Goal: Task Accomplishment & Management: Complete application form

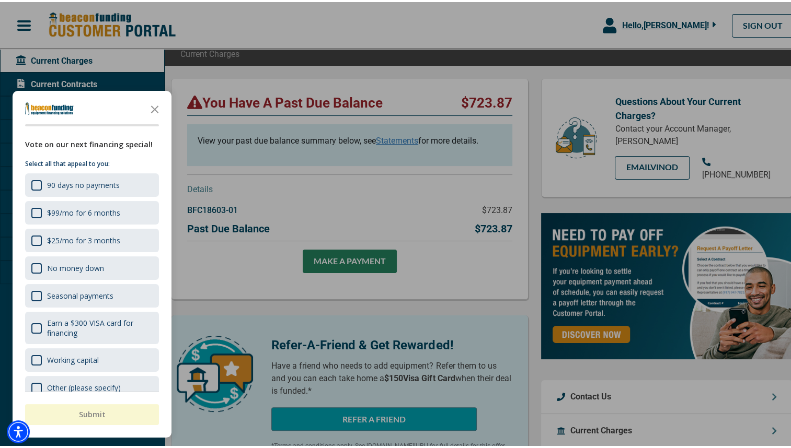
scroll to position [105, 0]
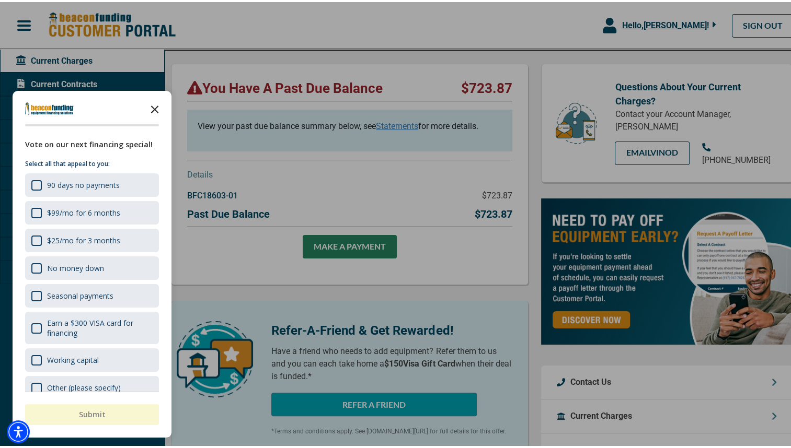
click at [155, 109] on icon "Close the survey" at bounding box center [154, 106] width 21 height 21
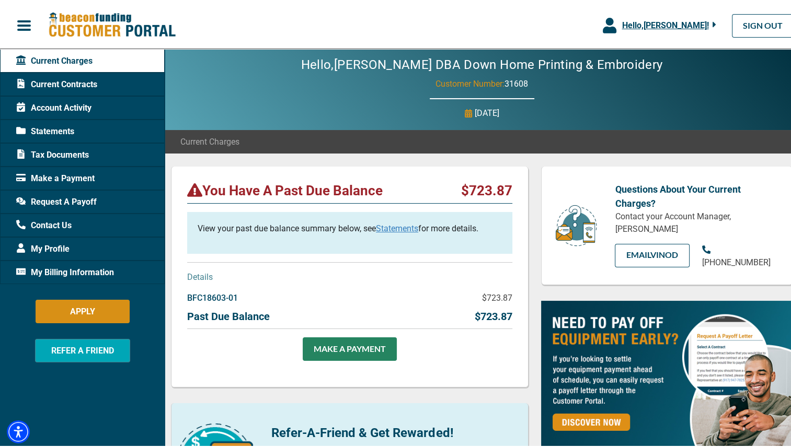
scroll to position [0, 0]
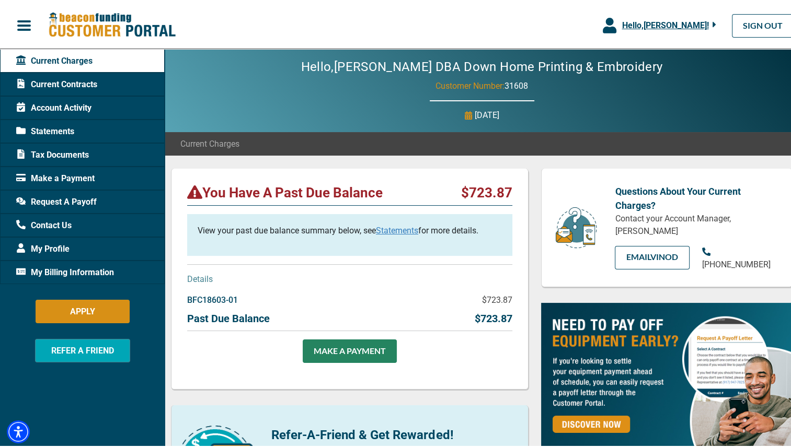
click at [44, 270] on span "My Billing Information" at bounding box center [65, 270] width 98 height 13
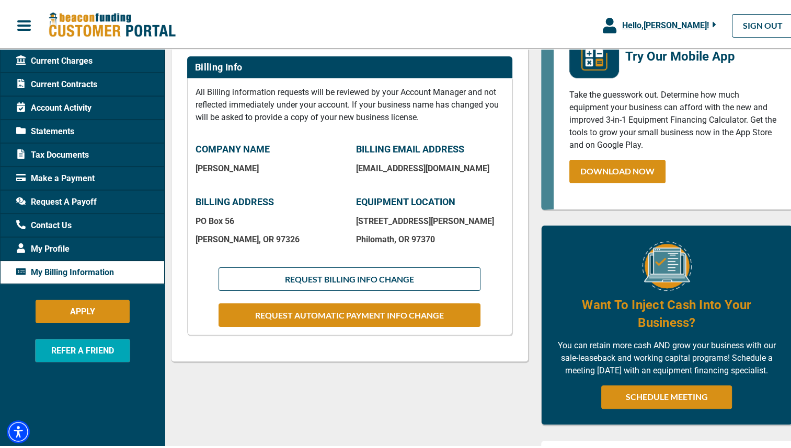
scroll to position [157, 0]
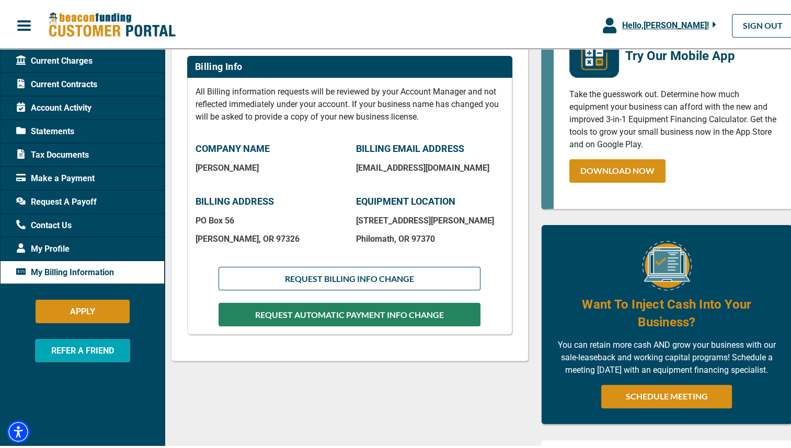
click at [345, 313] on button "REQUEST AUTOMATIC PAYMENT INFO CHANGE" at bounding box center [349, 313] width 262 height 24
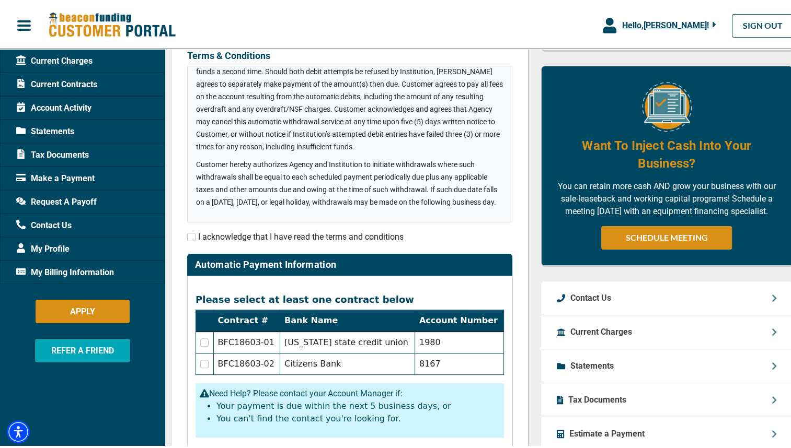
scroll to position [314, 0]
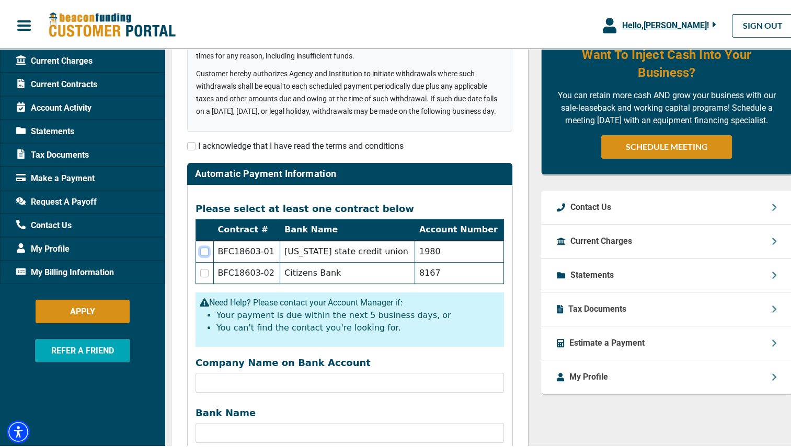
click at [209, 252] on input "checkbox" at bounding box center [204, 250] width 8 height 8
checkbox input "true"
drag, startPoint x: 296, startPoint y: 375, endPoint x: 512, endPoint y: 371, distance: 216.4
click at [512, 371] on div "Update Your Automatic Payment Bank Account (ACH) Before starting this request, …" at bounding box center [349, 306] width 357 height 907
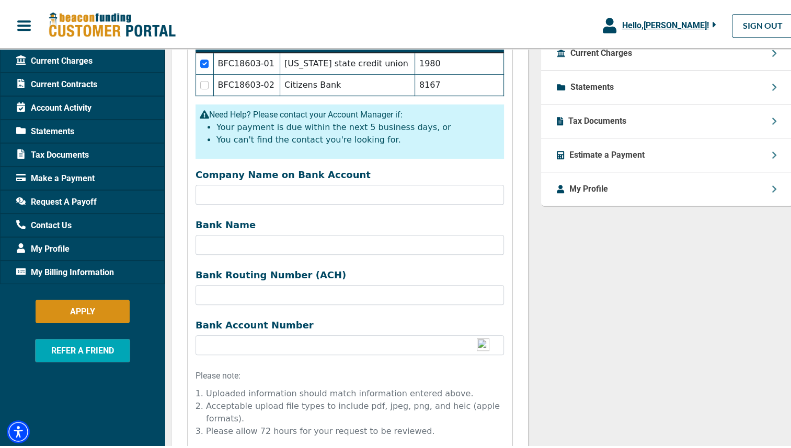
scroll to position [470, 0]
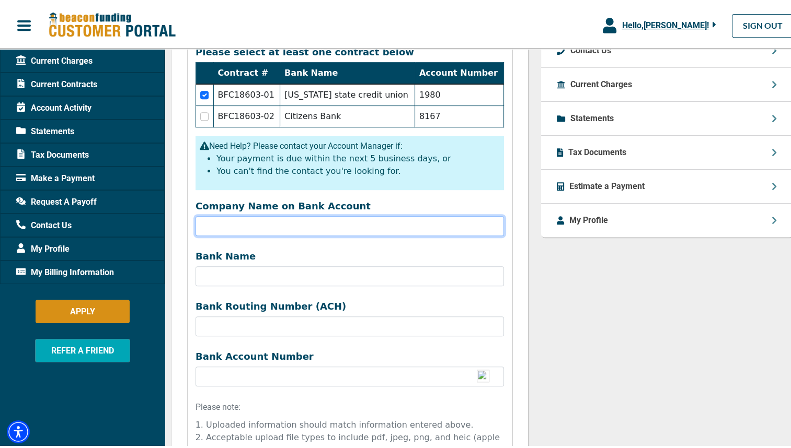
click at [281, 230] on input "Company Name on Bank Account" at bounding box center [349, 224] width 308 height 20
type input "Down Home Printing"
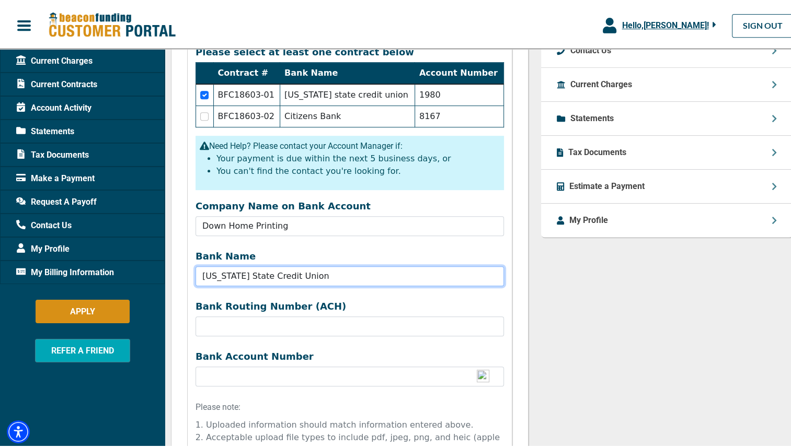
type input "[US_STATE] State Credit Union"
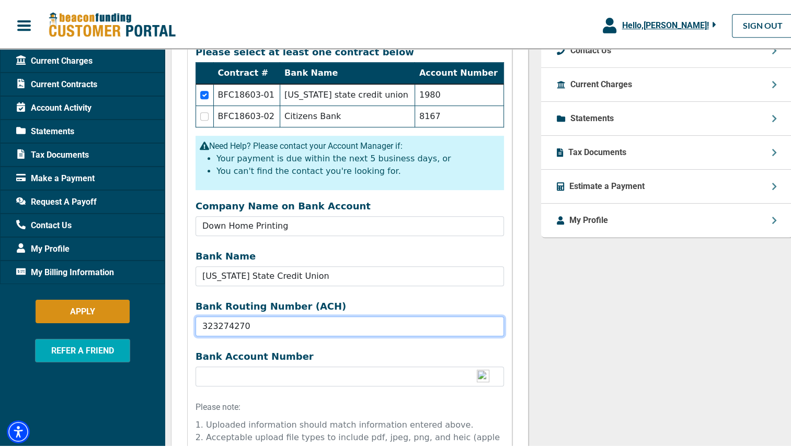
type input "323274270"
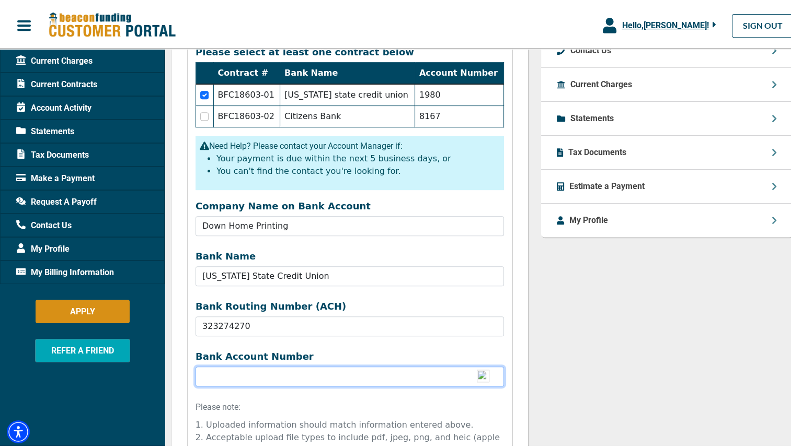
drag, startPoint x: 282, startPoint y: 233, endPoint x: 210, endPoint y: 377, distance: 161.5
click at [210, 377] on input "Bank Name" at bounding box center [349, 375] width 308 height 20
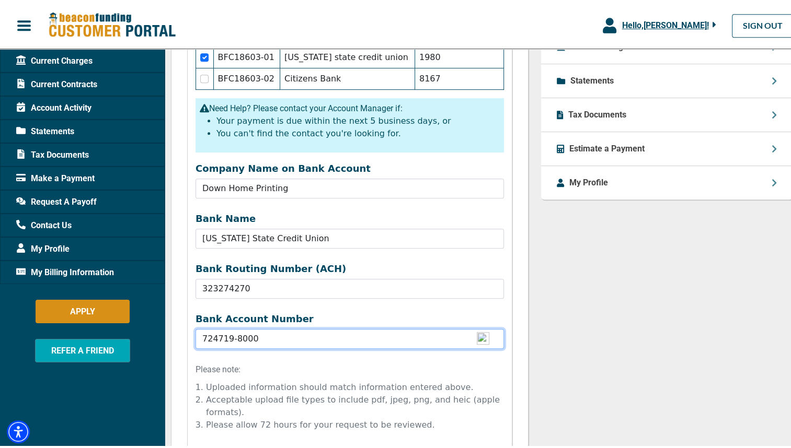
scroll to position [627, 0]
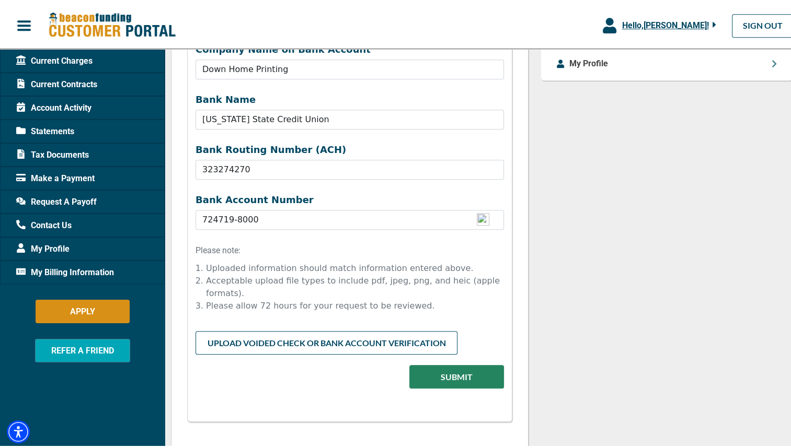
click at [317, 330] on input "file" at bounding box center [349, 339] width 308 height 20
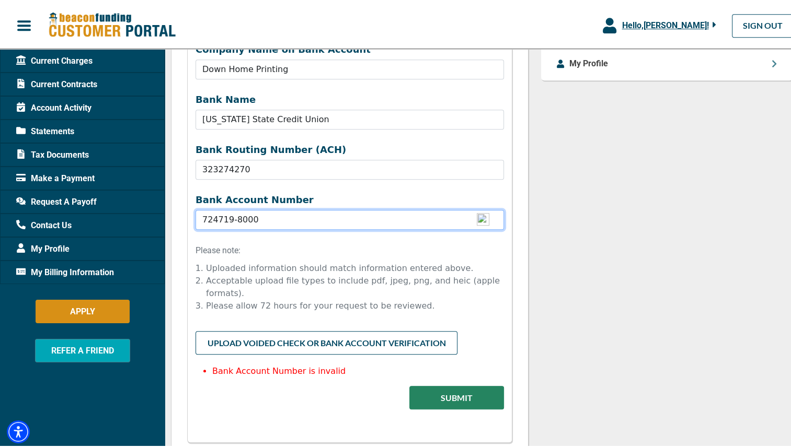
click at [232, 217] on input "724719-8000" at bounding box center [349, 218] width 308 height 20
type input "7247198000"
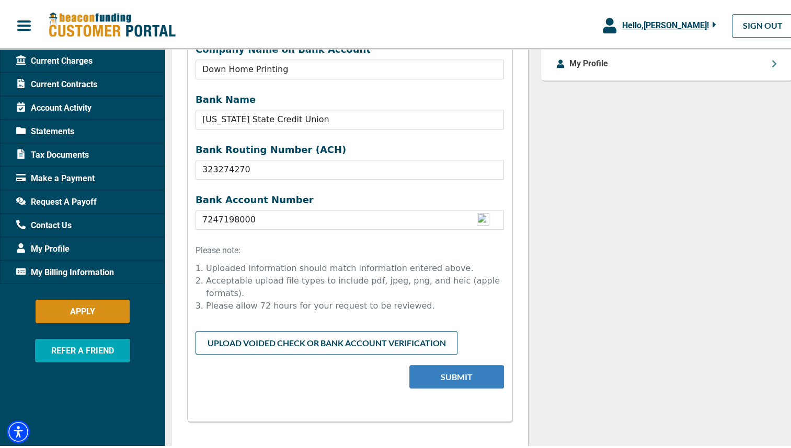
click at [466, 402] on div "Please select at least one contract below Contract # Bank Name Account Number B…" at bounding box center [349, 144] width 325 height 551
click at [450, 368] on button "Submit" at bounding box center [456, 375] width 95 height 24
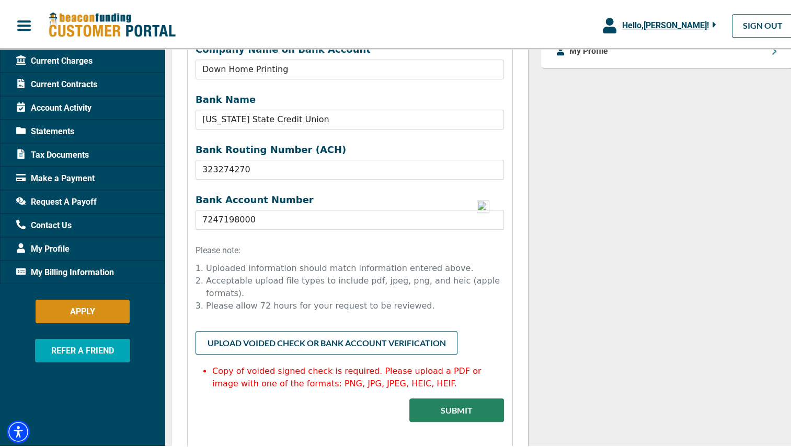
click at [322, 331] on input "file" at bounding box center [349, 339] width 308 height 20
type input "C:\fakepath\IMG_4072.jpeg"
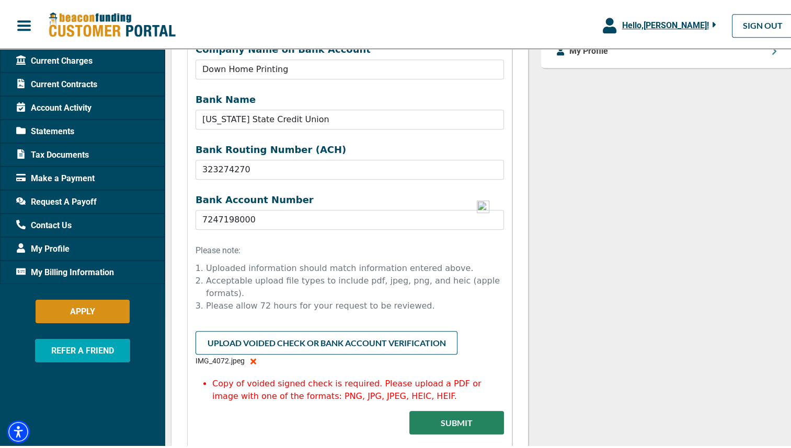
click at [316, 333] on input "file" at bounding box center [349, 339] width 308 height 20
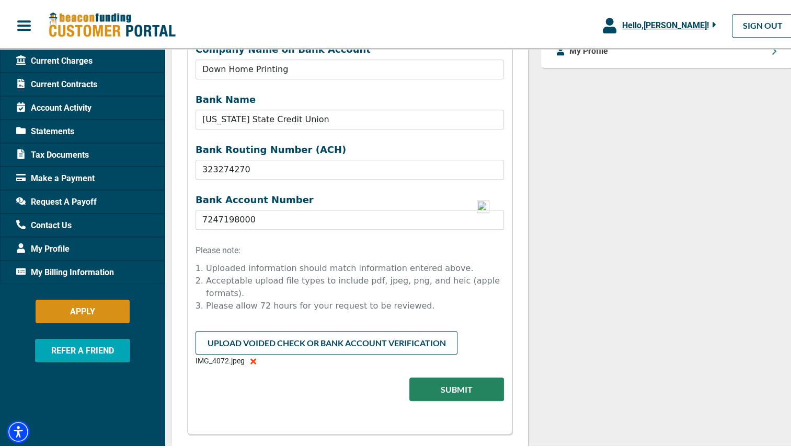
type input "C:\fakepath\IMG_4072.jpeg"
click at [441, 387] on button "Submit" at bounding box center [456, 388] width 95 height 24
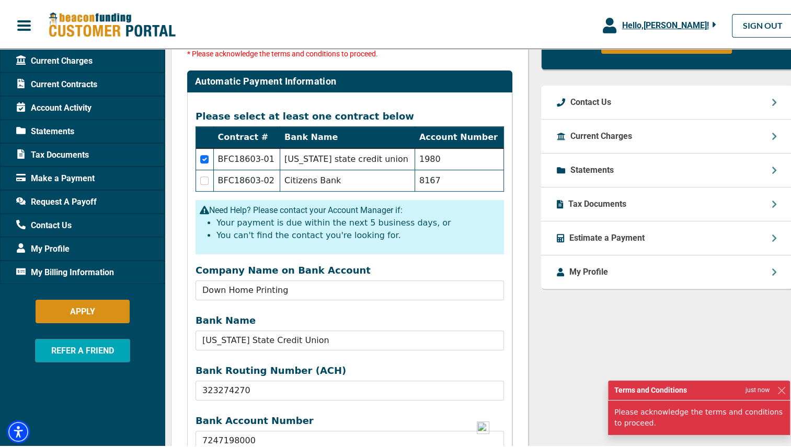
scroll to position [396, 0]
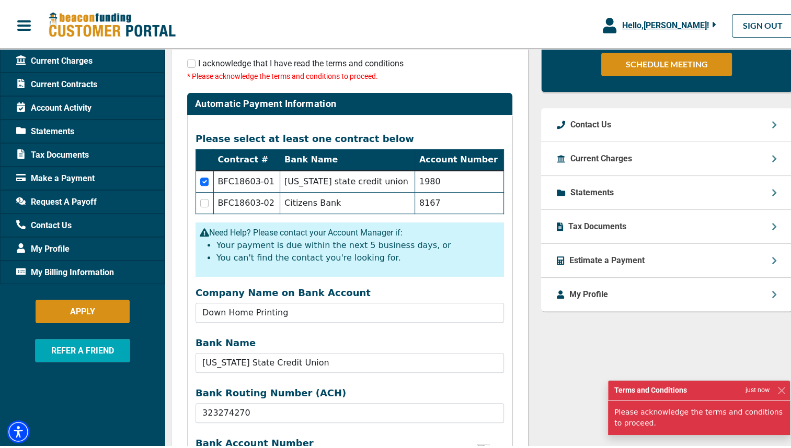
click at [187, 57] on div "I acknowledge that I have read the terms and conditions * Please acknowledge th…" at bounding box center [349, 67] width 325 height 25
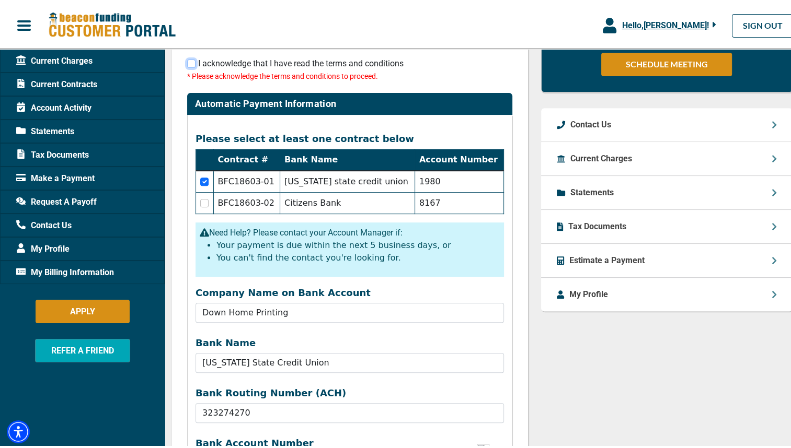
click at [191, 64] on input "checkbox" at bounding box center [191, 61] width 8 height 8
checkbox input "true"
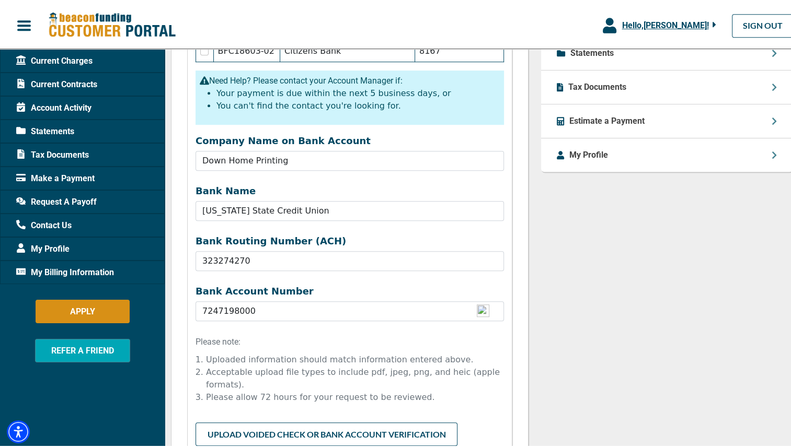
scroll to position [657, 0]
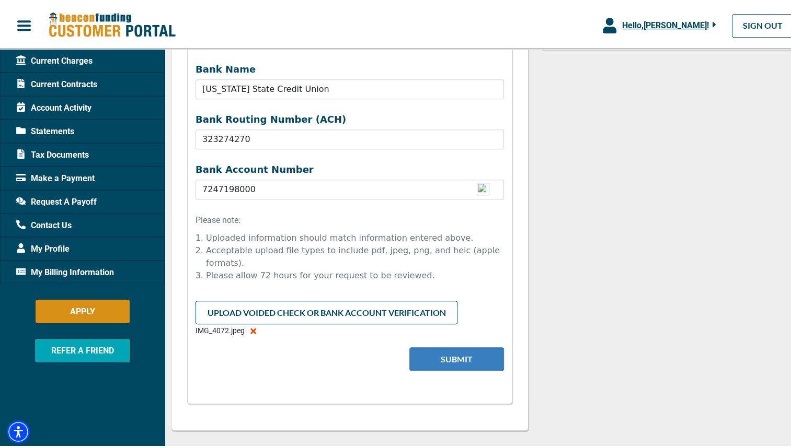
click at [464, 356] on button "Submit" at bounding box center [456, 357] width 95 height 24
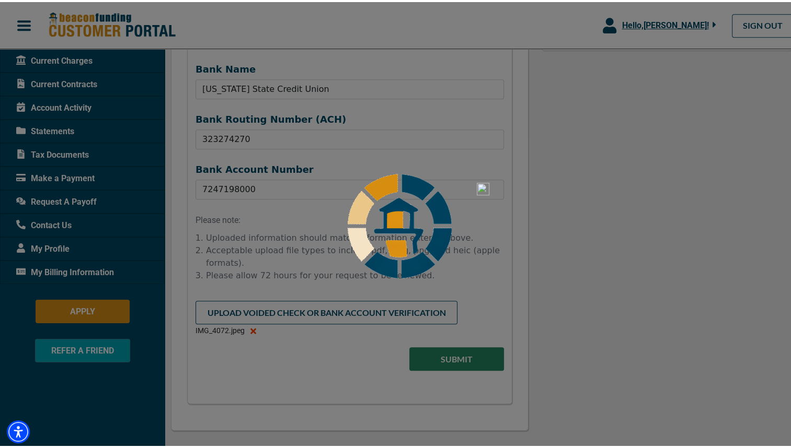
drag, startPoint x: 464, startPoint y: 356, endPoint x: 681, endPoint y: 402, distance: 222.2
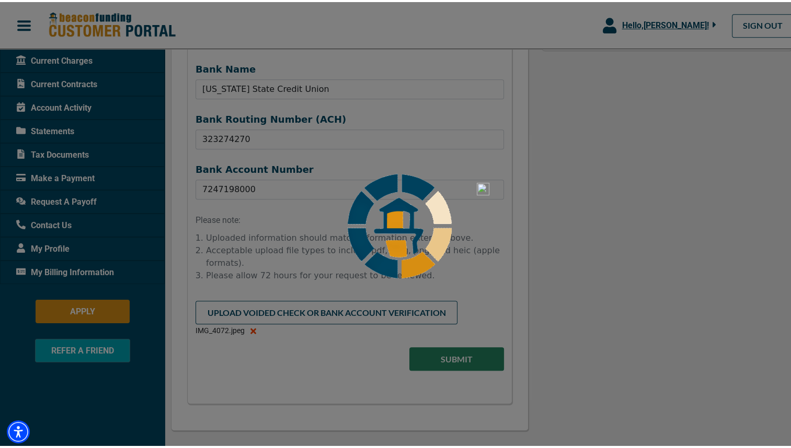
click at [681, 402] on div at bounding box center [399, 224] width 799 height 448
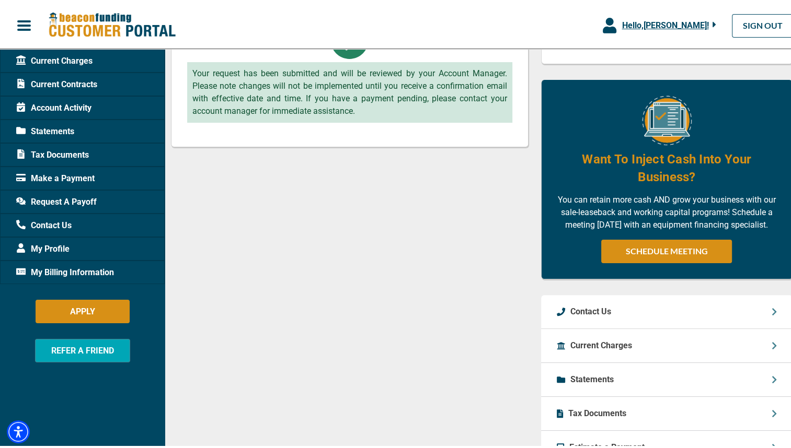
scroll to position [0, 0]
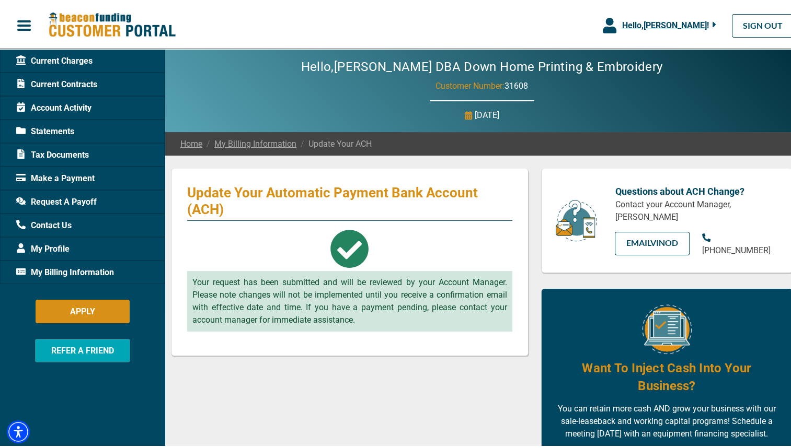
click at [44, 80] on span "Current Contracts" at bounding box center [56, 82] width 81 height 13
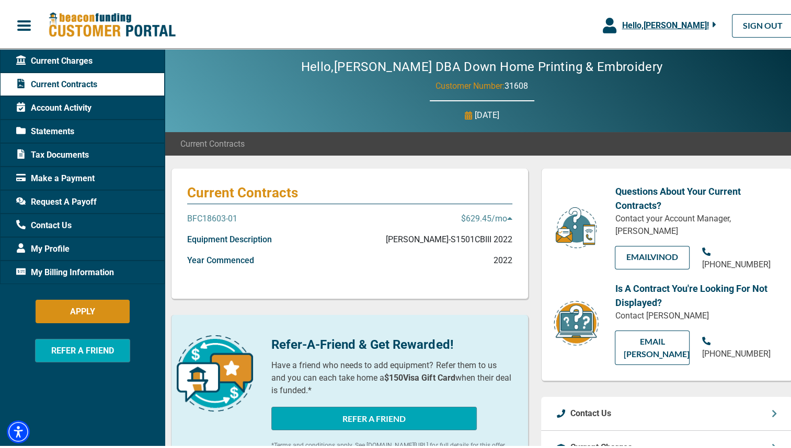
click at [73, 169] on div "Make a Payment" at bounding box center [82, 177] width 165 height 24
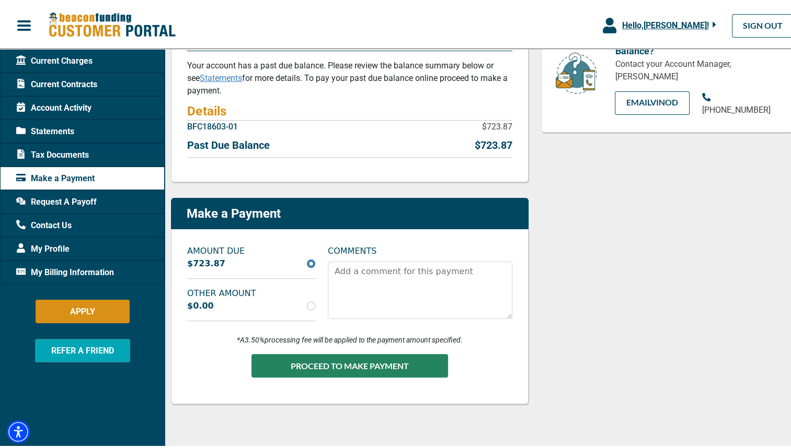
scroll to position [157, 0]
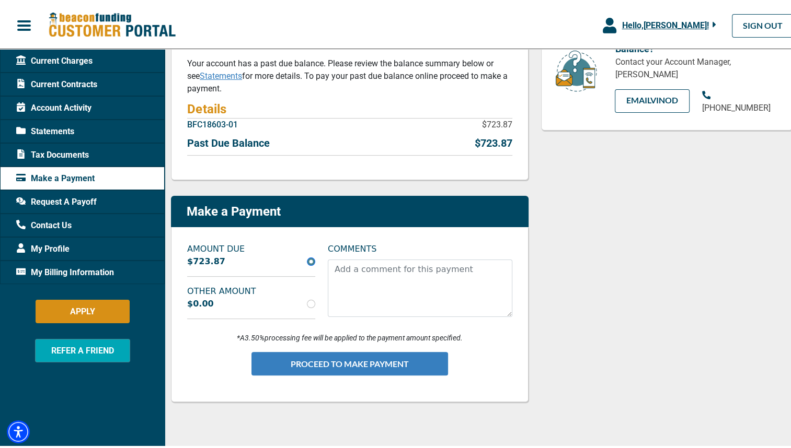
click at [348, 364] on button "PROCEED TO MAKE PAYMENT" at bounding box center [349, 362] width 197 height 24
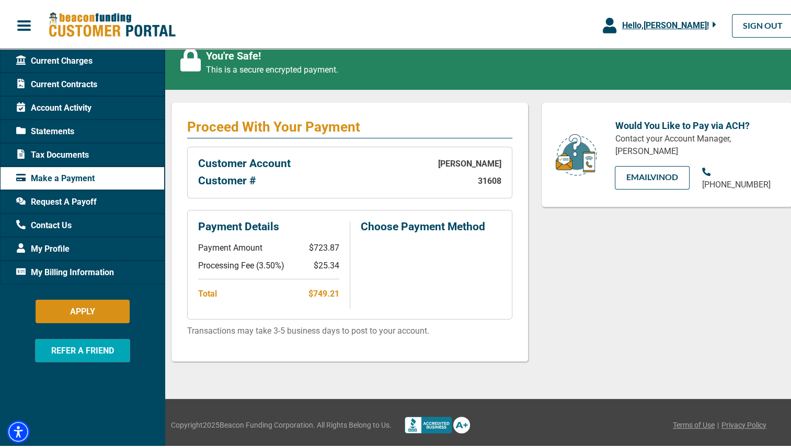
scroll to position [124, 0]
